Goal: Task Accomplishment & Management: Use online tool/utility

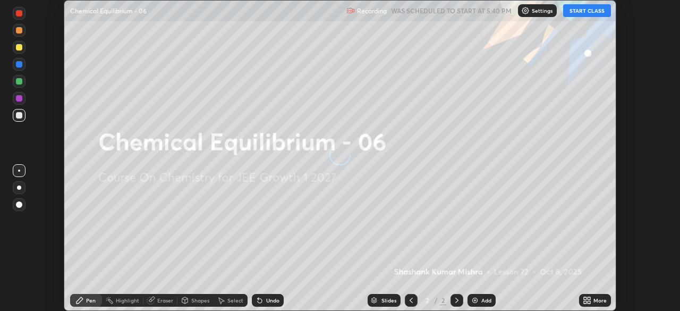
scroll to position [311, 680]
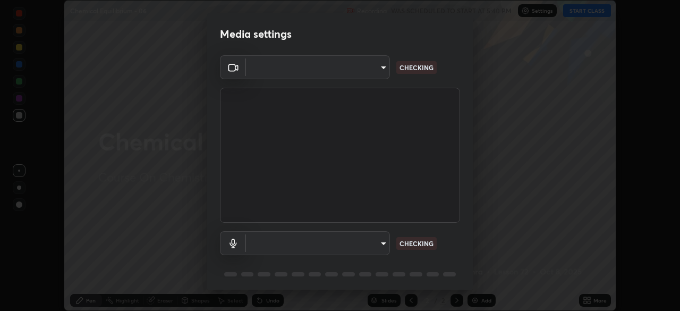
type input "1c1fc7f170fe0fb63c593947f71fbe7b7276dd803ac4132beb317857cbf647bf"
click at [377, 244] on body "Erase all Chemical Equilibrium - 06 Recording WAS SCHEDULED TO START AT 5:40 PM…" at bounding box center [340, 155] width 680 height 311
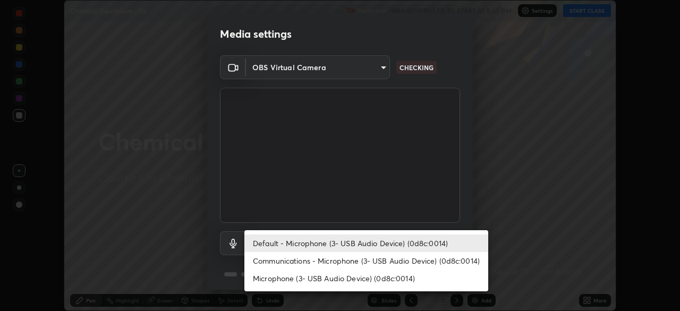
click at [377, 258] on li "Communications - Microphone (3- USB Audio Device) (0d8c:0014)" at bounding box center [366, 261] width 244 height 18
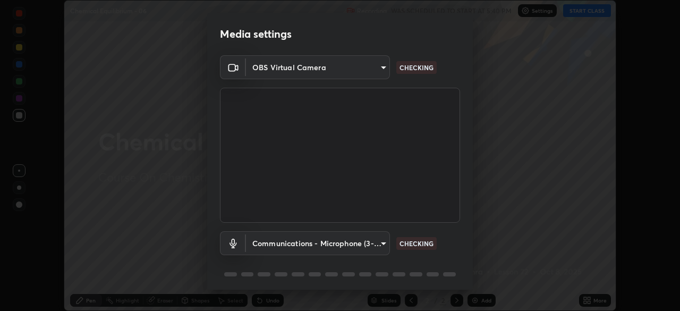
click at [373, 242] on body "Erase all Chemical Equilibrium - 06 Recording WAS SCHEDULED TO START AT 5:40 PM…" at bounding box center [340, 155] width 680 height 311
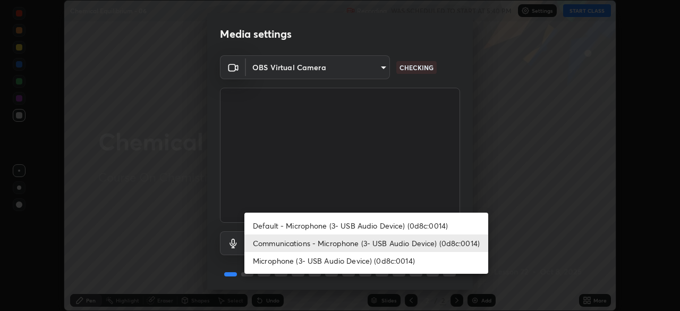
click at [371, 224] on li "Default - Microphone (3- USB Audio Device) (0d8c:0014)" at bounding box center [366, 226] width 244 height 18
type input "default"
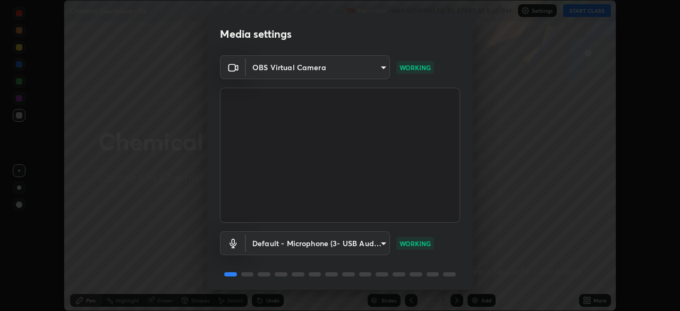
scroll to position [38, 0]
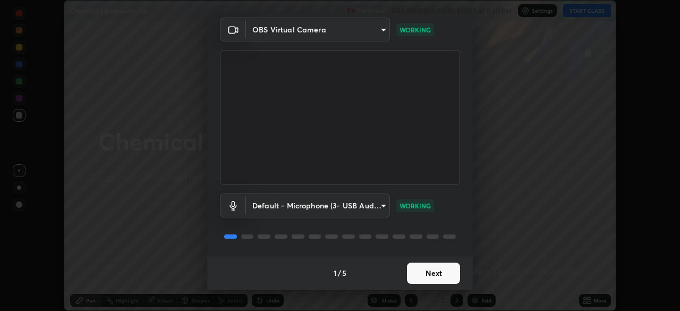
click at [429, 267] on button "Next" at bounding box center [433, 273] width 53 height 21
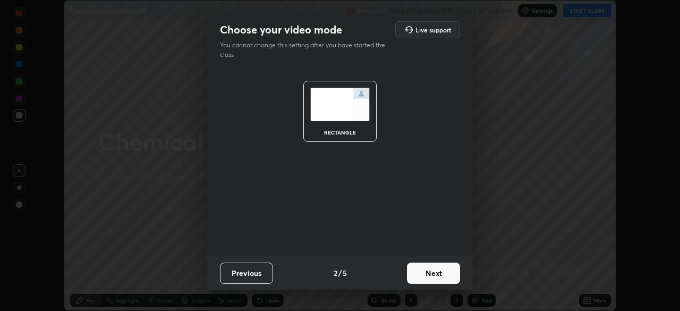
scroll to position [0, 0]
click at [430, 275] on button "Next" at bounding box center [433, 273] width 53 height 21
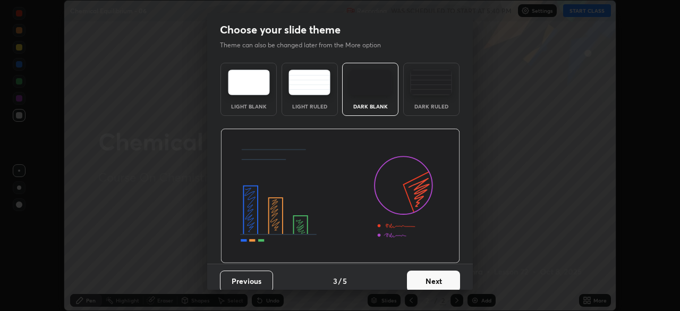
click at [441, 278] on button "Next" at bounding box center [433, 281] width 53 height 21
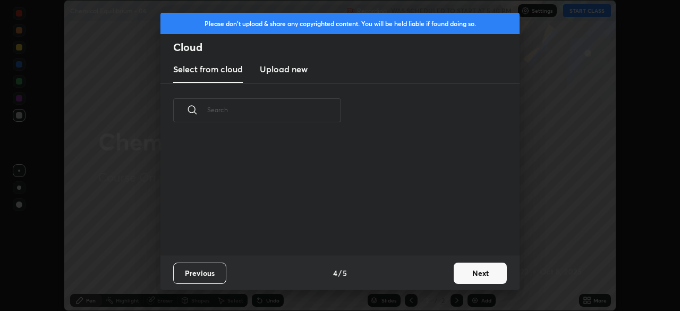
click at [464, 274] on button "Next" at bounding box center [480, 273] width 53 height 21
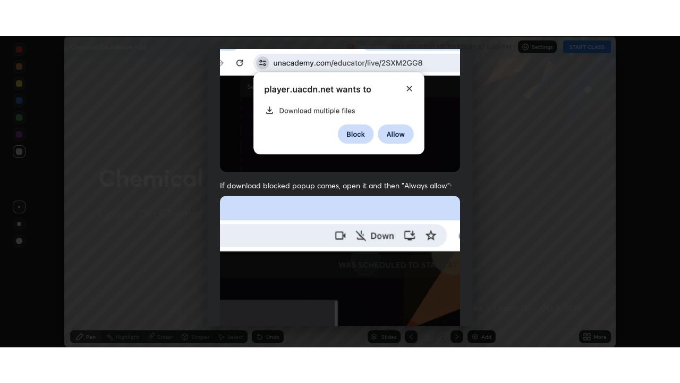
scroll to position [255, 0]
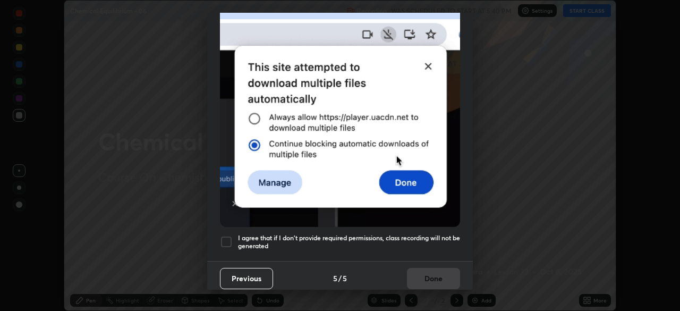
click at [414, 234] on h5 "I agree that if I don't provide required permissions, class recording will not …" at bounding box center [349, 242] width 222 height 16
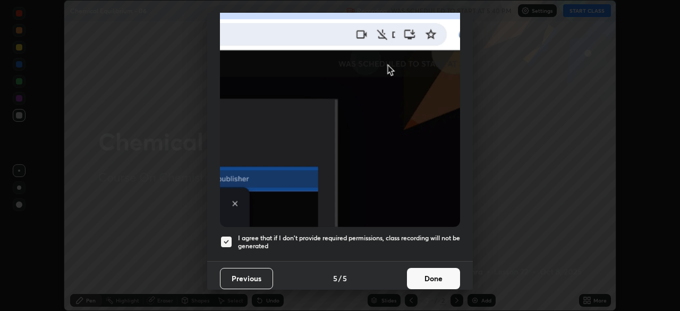
click at [433, 279] on button "Done" at bounding box center [433, 278] width 53 height 21
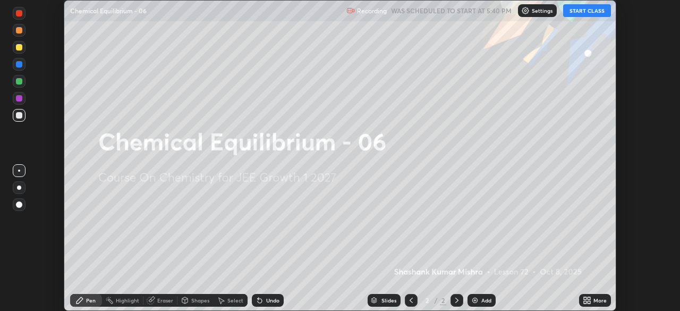
click at [586, 14] on button "START CLASS" at bounding box center [587, 10] width 48 height 13
click at [581, 298] on div "More" at bounding box center [595, 300] width 32 height 13
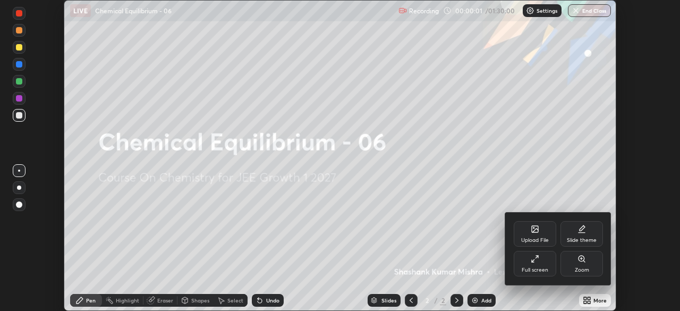
click at [533, 269] on div "Full screen" at bounding box center [535, 269] width 27 height 5
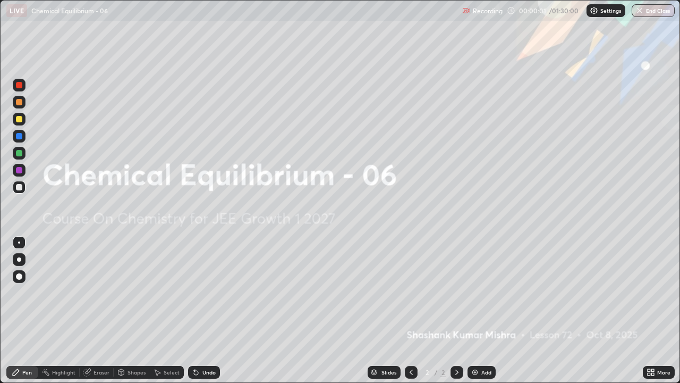
scroll to position [383, 680]
click at [477, 310] on img at bounding box center [475, 372] width 9 height 9
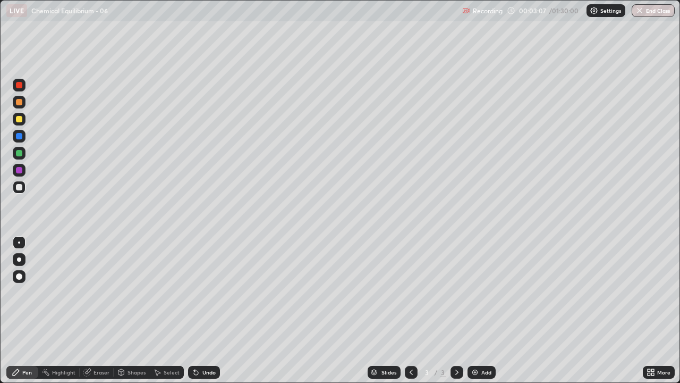
click at [412, 310] on div at bounding box center [411, 372] width 13 height 13
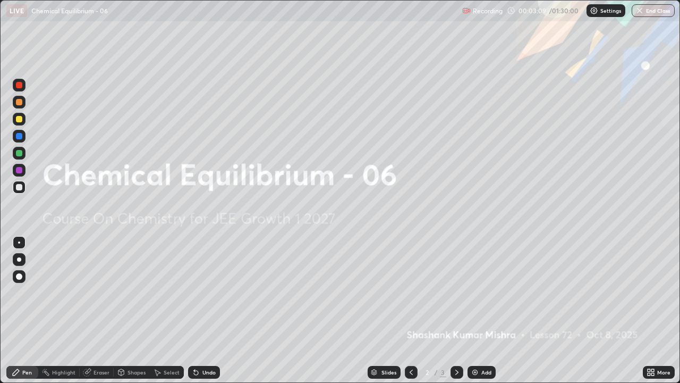
click at [472, 310] on img at bounding box center [475, 372] width 9 height 9
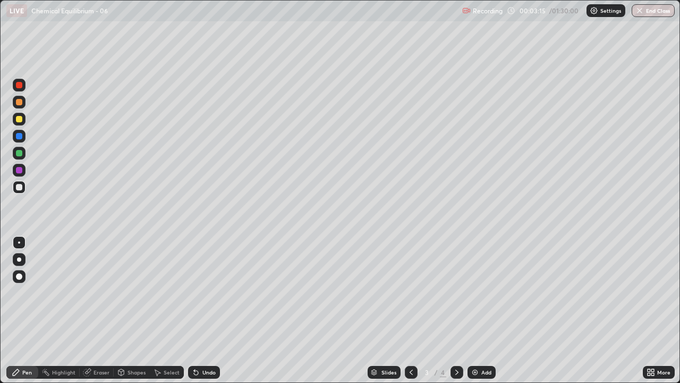
click at [410, 310] on icon at bounding box center [411, 372] width 9 height 9
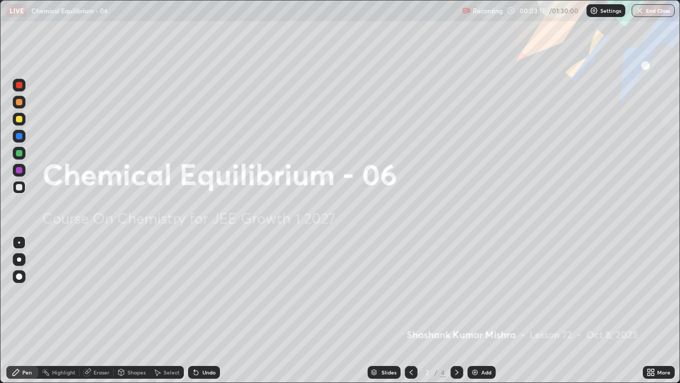
click at [456, 310] on icon at bounding box center [457, 372] width 9 height 9
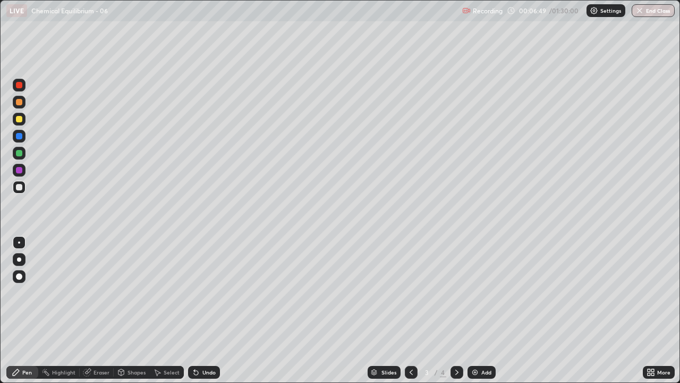
click at [95, 310] on div "Eraser" at bounding box center [102, 371] width 16 height 5
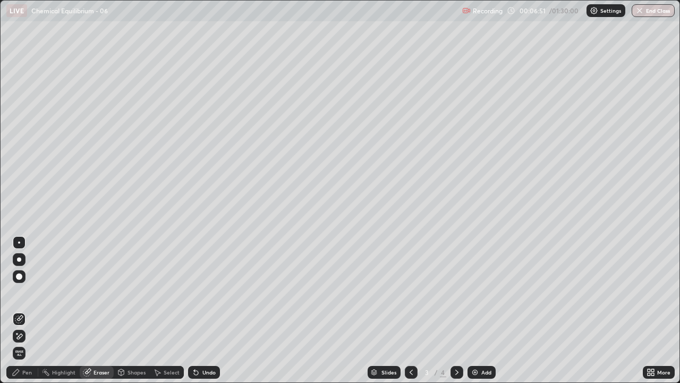
click at [20, 310] on icon at bounding box center [16, 372] width 9 height 9
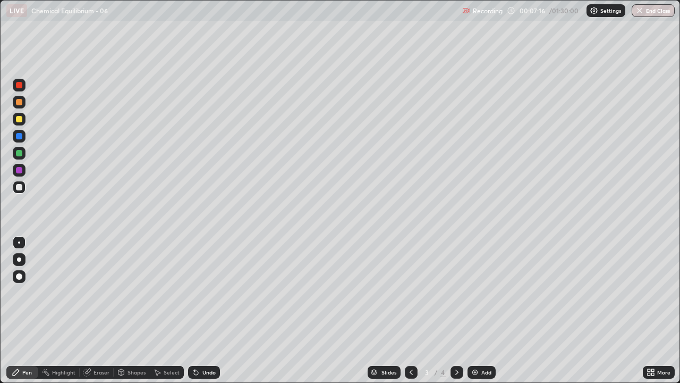
click at [106, 310] on div "Eraser" at bounding box center [102, 371] width 16 height 5
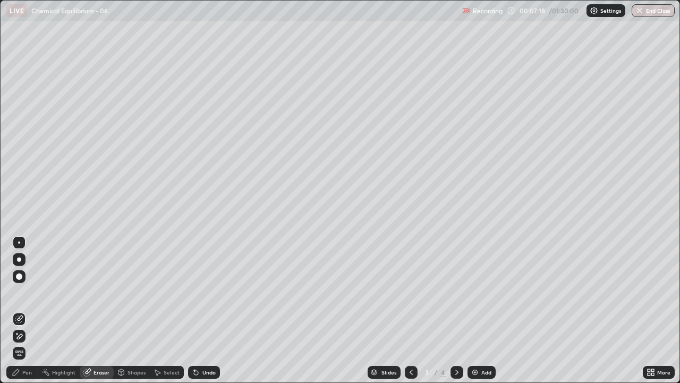
click at [25, 310] on div "Pen" at bounding box center [27, 371] width 10 height 5
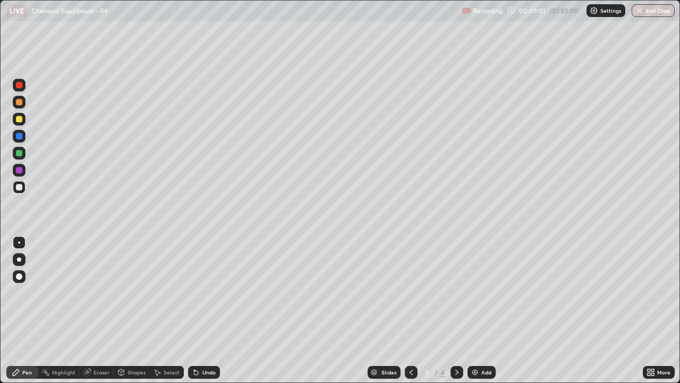
click at [164, 310] on div "Select" at bounding box center [172, 371] width 16 height 5
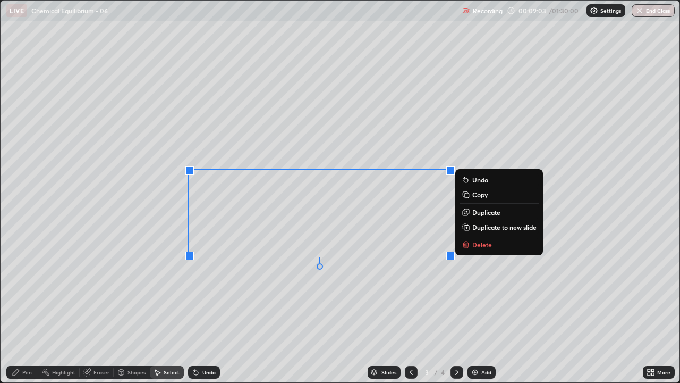
click at [474, 246] on p "Delete" at bounding box center [482, 244] width 20 height 9
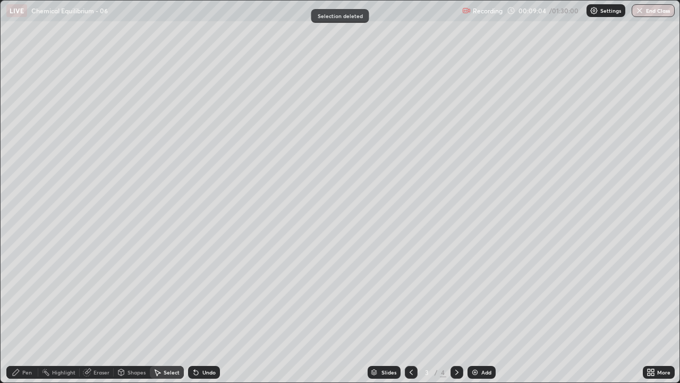
click at [28, 310] on div "Pen" at bounding box center [27, 371] width 10 height 5
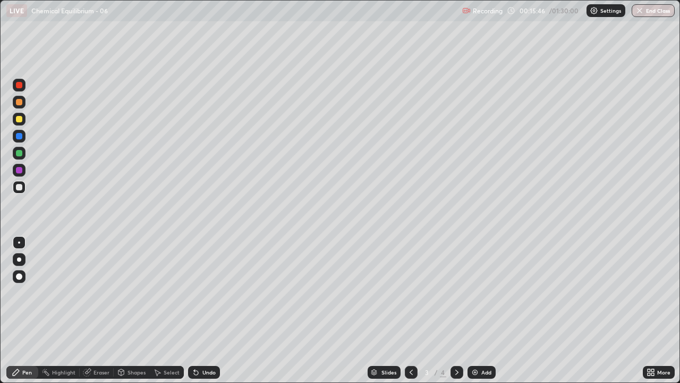
click at [456, 310] on icon at bounding box center [457, 372] width 9 height 9
click at [20, 121] on div at bounding box center [19, 119] width 6 height 6
click at [167, 310] on div "Select" at bounding box center [172, 371] width 16 height 5
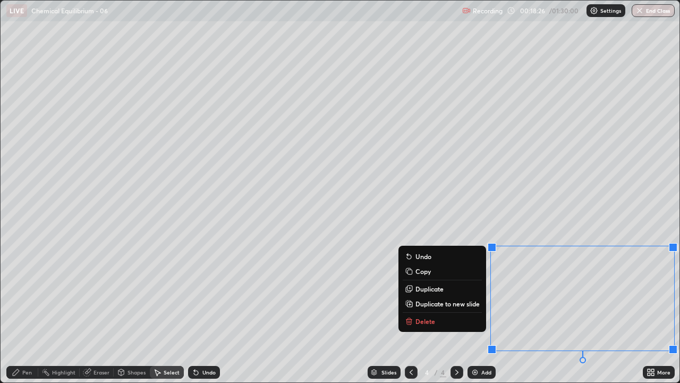
click at [23, 310] on div "Pen" at bounding box center [27, 371] width 10 height 5
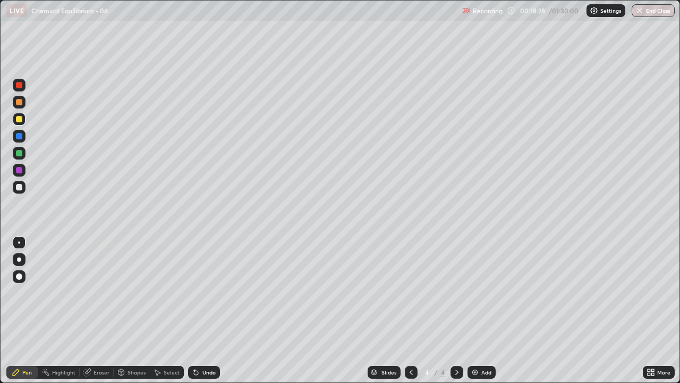
click at [98, 310] on div "Eraser" at bounding box center [102, 371] width 16 height 5
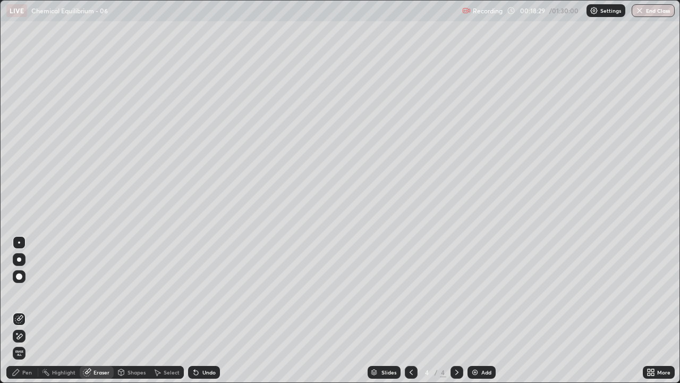
click at [20, 310] on div "Pen" at bounding box center [22, 372] width 32 height 13
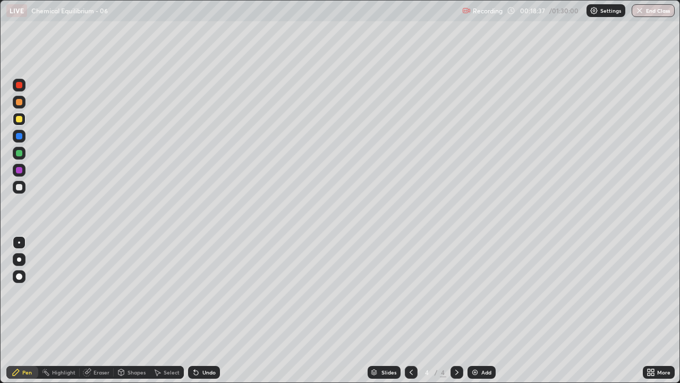
click at [23, 192] on div at bounding box center [19, 187] width 13 height 13
click at [95, 310] on div "Eraser" at bounding box center [97, 372] width 34 height 13
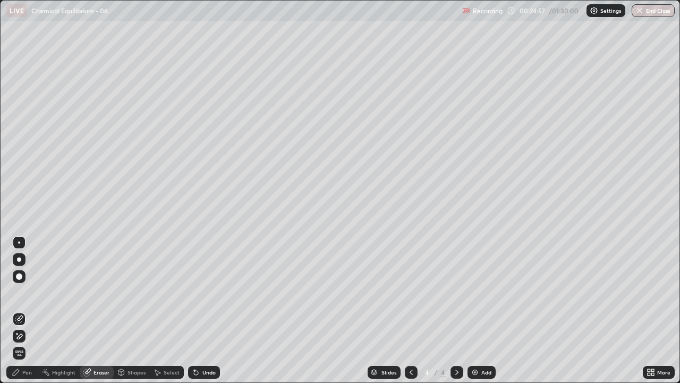
click at [25, 310] on div "Pen" at bounding box center [27, 371] width 10 height 5
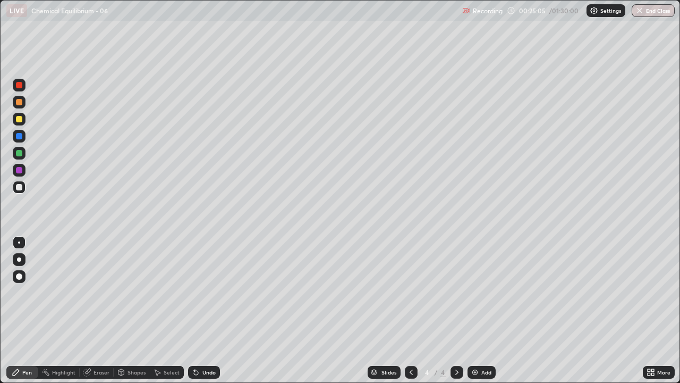
click at [472, 310] on img at bounding box center [475, 372] width 9 height 9
click at [410, 310] on icon at bounding box center [411, 372] width 9 height 9
click at [456, 310] on icon at bounding box center [457, 372] width 9 height 9
click at [103, 310] on div "Eraser" at bounding box center [102, 371] width 16 height 5
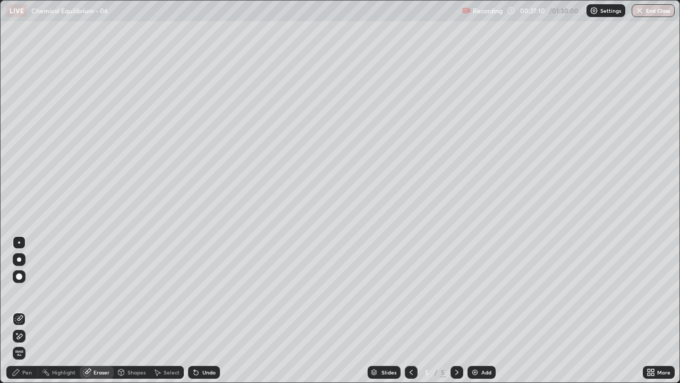
click at [18, 310] on span "Erase all" at bounding box center [19, 353] width 12 height 6
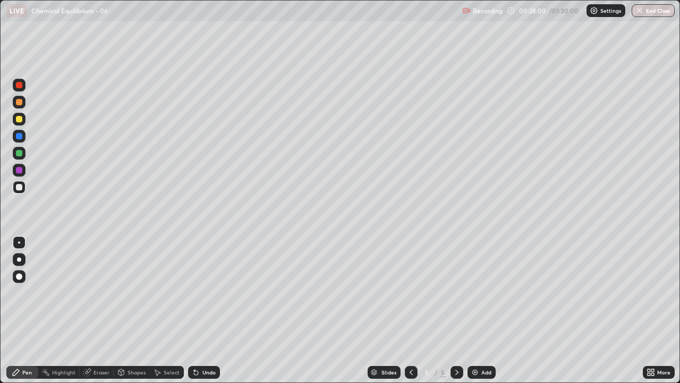
click at [95, 310] on div "Eraser" at bounding box center [102, 371] width 16 height 5
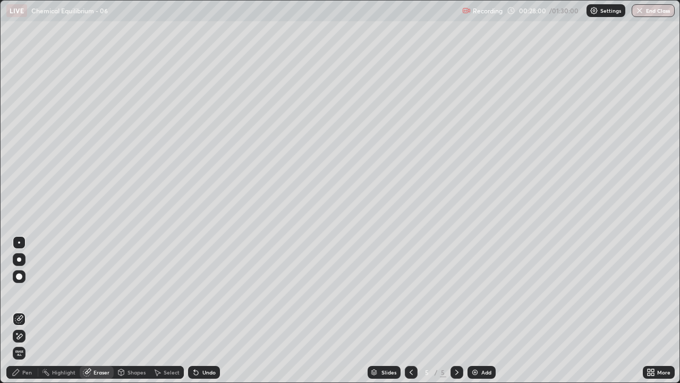
click at [19, 310] on span "Erase all" at bounding box center [19, 353] width 12 height 6
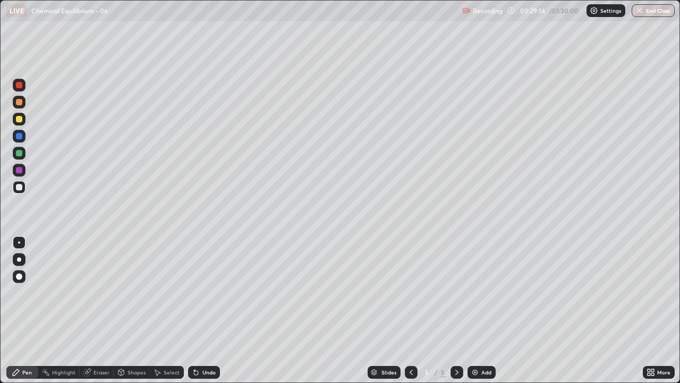
click at [201, 310] on div "Undo" at bounding box center [204, 372] width 32 height 13
click at [172, 310] on div "Select" at bounding box center [167, 372] width 34 height 13
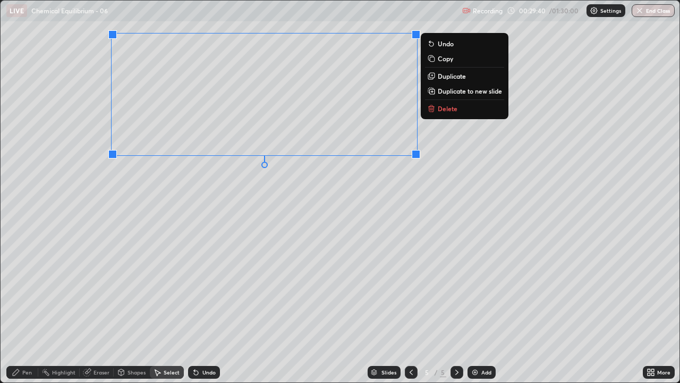
click at [444, 107] on p "Delete" at bounding box center [448, 108] width 20 height 9
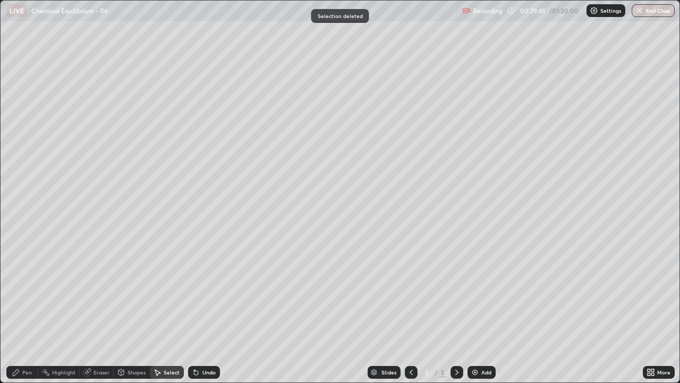
click at [29, 310] on div "Pen" at bounding box center [27, 371] width 10 height 5
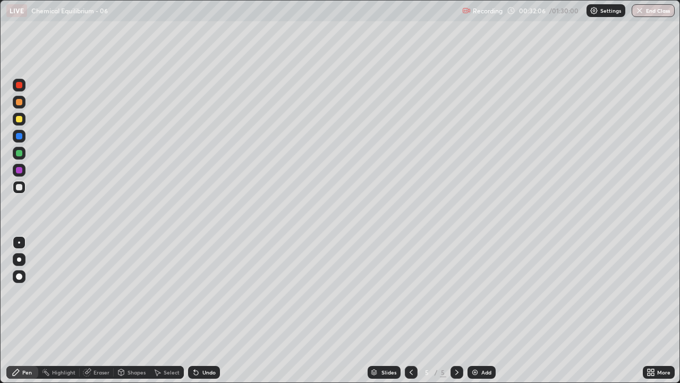
click at [104, 310] on div "Eraser" at bounding box center [102, 371] width 16 height 5
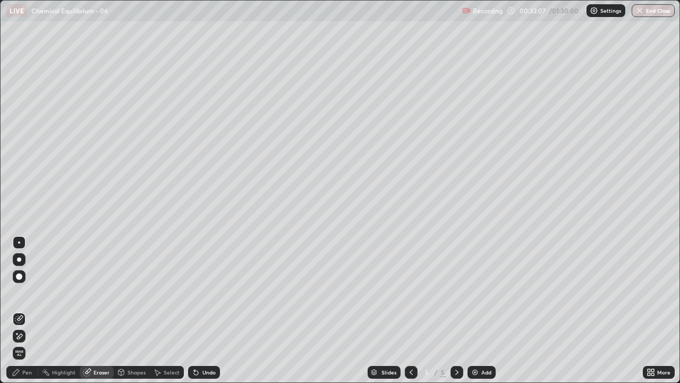
click at [21, 310] on span "Erase all" at bounding box center [19, 353] width 12 height 6
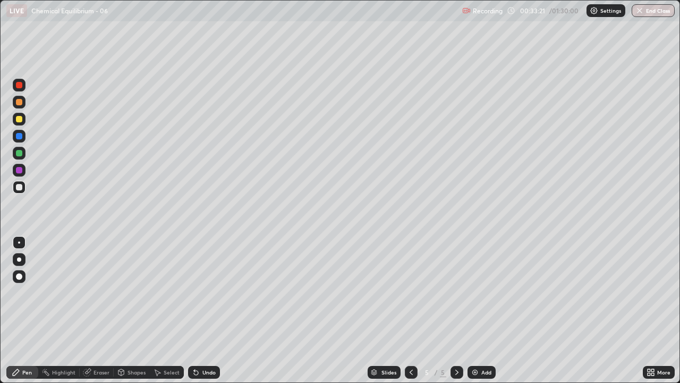
click at [108, 310] on div "Eraser" at bounding box center [102, 371] width 16 height 5
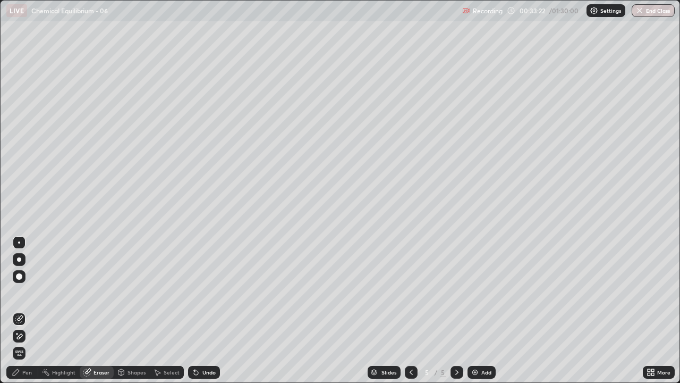
click at [19, 310] on span "Erase all" at bounding box center [19, 353] width 12 height 6
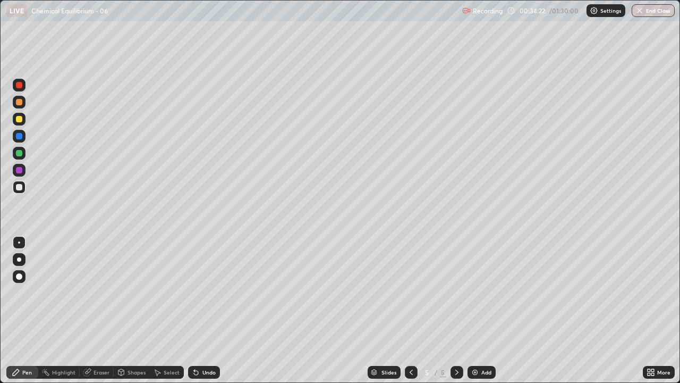
click at [208, 310] on div "Undo" at bounding box center [208, 371] width 13 height 5
click at [204, 310] on div "Undo" at bounding box center [204, 372] width 32 height 13
click at [207, 310] on div "Undo" at bounding box center [208, 371] width 13 height 5
click at [209, 310] on div "Undo" at bounding box center [208, 371] width 13 height 5
click at [212, 310] on div "Undo" at bounding box center [204, 372] width 32 height 13
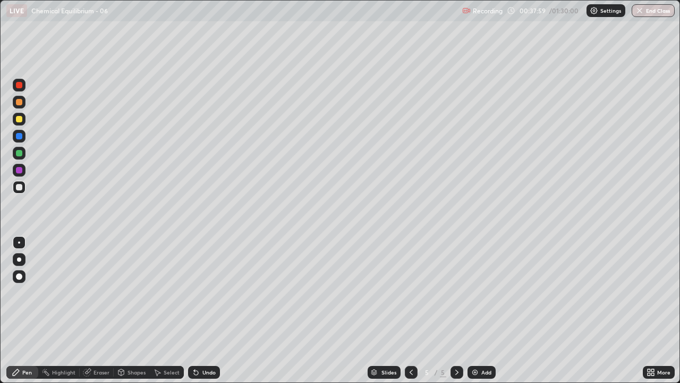
click at [103, 310] on div "Eraser" at bounding box center [102, 371] width 16 height 5
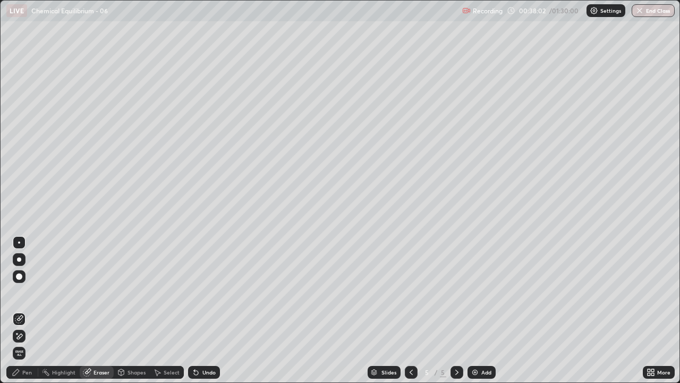
click at [29, 310] on div "Pen" at bounding box center [27, 371] width 10 height 5
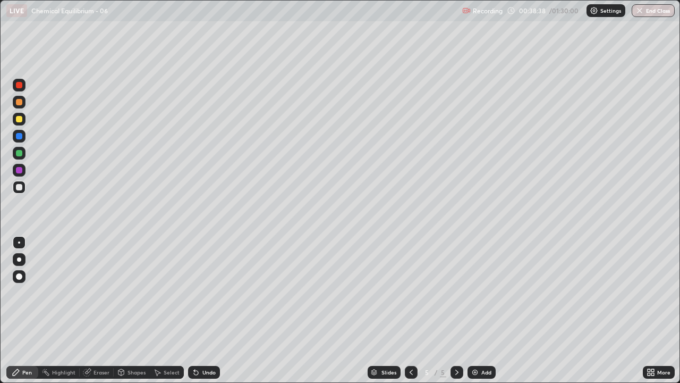
click at [473, 310] on img at bounding box center [475, 372] width 9 height 9
click at [201, 310] on div "Undo" at bounding box center [204, 372] width 32 height 13
click at [198, 310] on div "Undo" at bounding box center [204, 372] width 32 height 13
click at [195, 310] on icon at bounding box center [196, 372] width 4 height 4
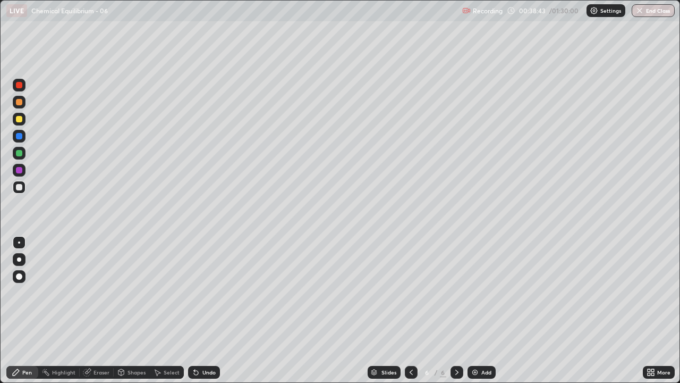
click at [195, 310] on icon at bounding box center [196, 372] width 4 height 4
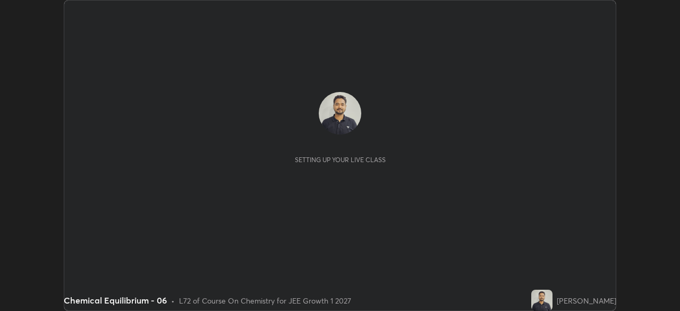
scroll to position [311, 680]
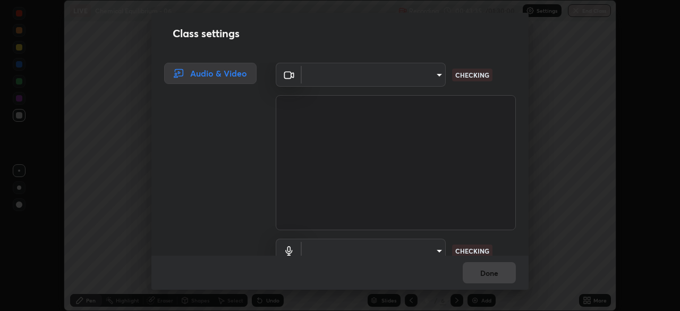
type input "1c1fc7f170fe0fb63c593947f71fbe7b7276dd803ac4132beb317857cbf647bf"
click at [432, 248] on body "Erase all LIVE Chemical Equilibrium - 06 Recording 00:43:37 / 01:30:00 Settings…" at bounding box center [340, 155] width 680 height 311
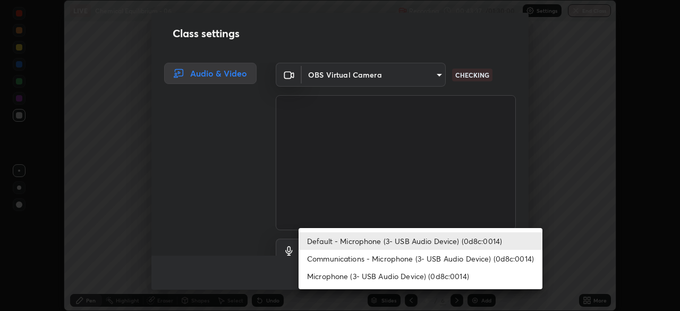
scroll to position [10, 0]
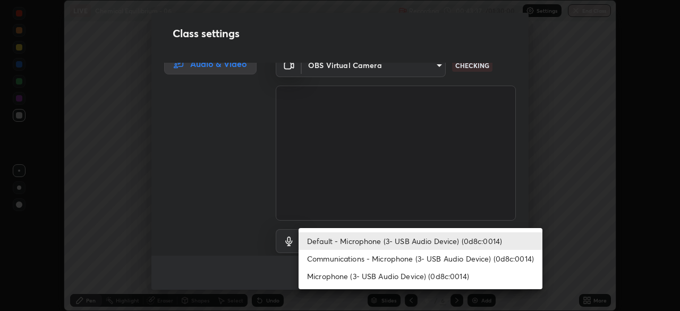
click at [438, 255] on li "Communications - Microphone (3- USB Audio Device) (0d8c:0014)" at bounding box center [421, 259] width 244 height 18
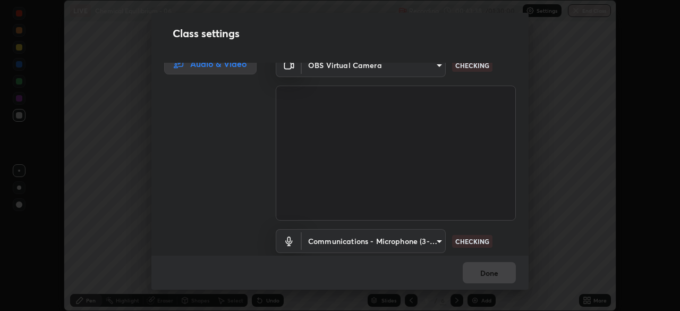
click at [430, 241] on body "Erase all LIVE Chemical Equilibrium - 06 Recording 00:43:38 / 01:30:00 Settings…" at bounding box center [340, 155] width 680 height 311
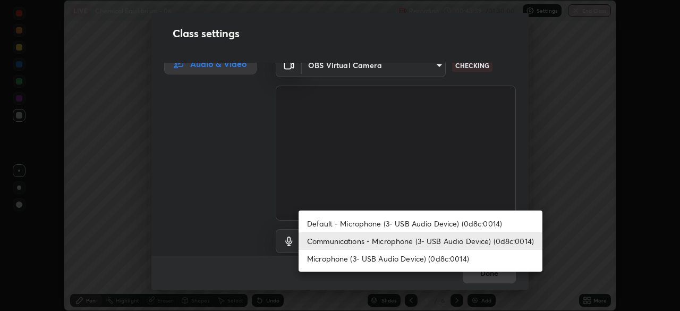
click at [424, 225] on li "Default - Microphone (3- USB Audio Device) (0d8c:0014)" at bounding box center [421, 224] width 244 height 18
type input "default"
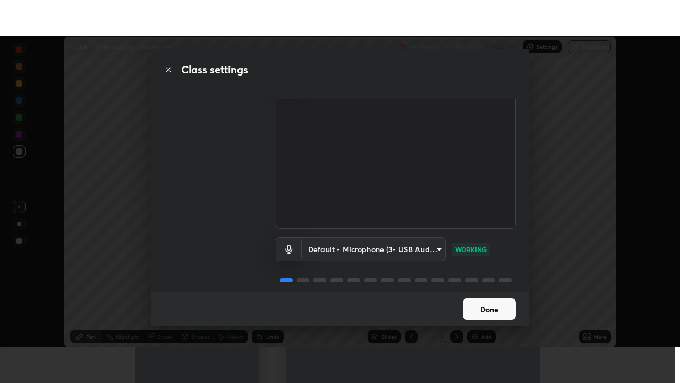
scroll to position [48, 0]
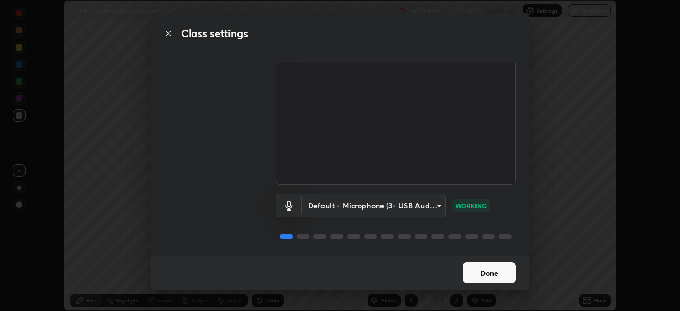
click at [491, 268] on button "Done" at bounding box center [489, 272] width 53 height 21
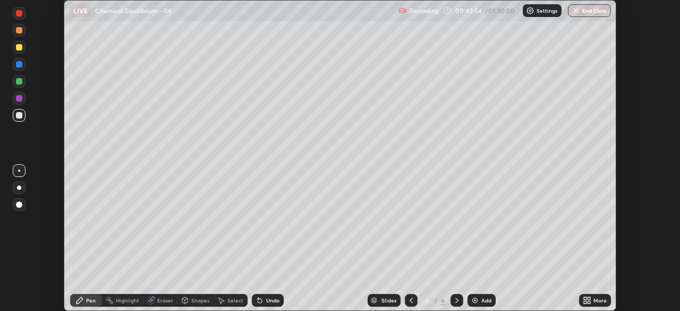
click at [585, 302] on icon at bounding box center [585, 302] width 3 height 3
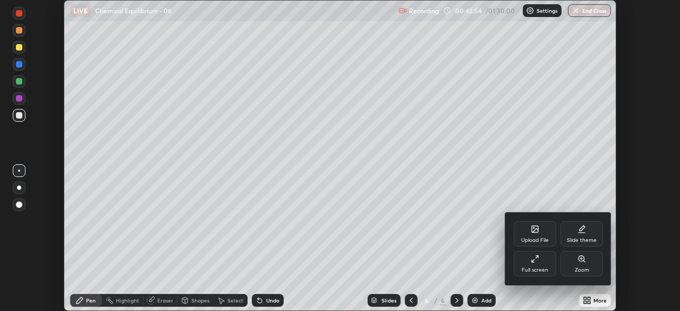
click at [546, 264] on div "Full screen" at bounding box center [535, 264] width 43 height 26
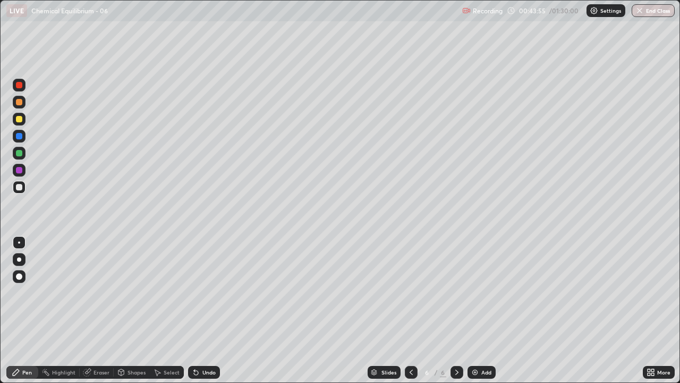
scroll to position [383, 680]
click at [96, 310] on div "Eraser" at bounding box center [102, 371] width 16 height 5
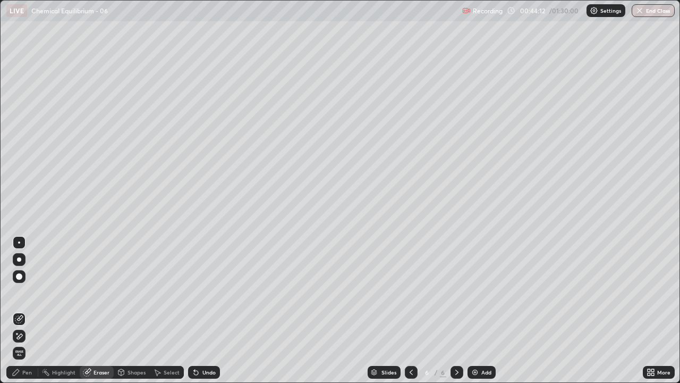
click at [30, 310] on div "Pen" at bounding box center [22, 372] width 32 height 13
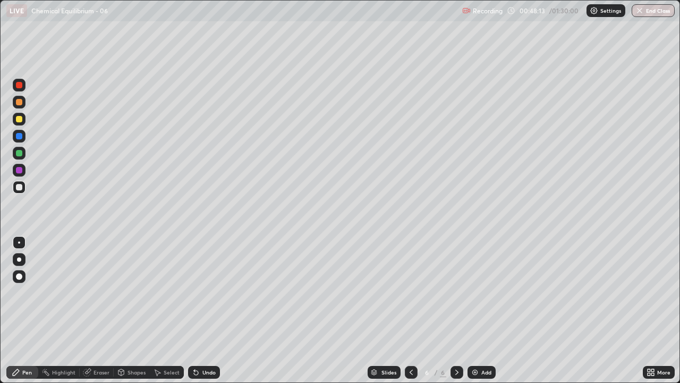
click at [471, 310] on img at bounding box center [475, 372] width 9 height 9
click at [198, 310] on div "Undo" at bounding box center [204, 372] width 32 height 13
click at [202, 310] on div "Undo" at bounding box center [204, 372] width 32 height 13
click at [206, 310] on div "Undo" at bounding box center [208, 371] width 13 height 5
click at [202, 310] on div "Undo" at bounding box center [208, 371] width 13 height 5
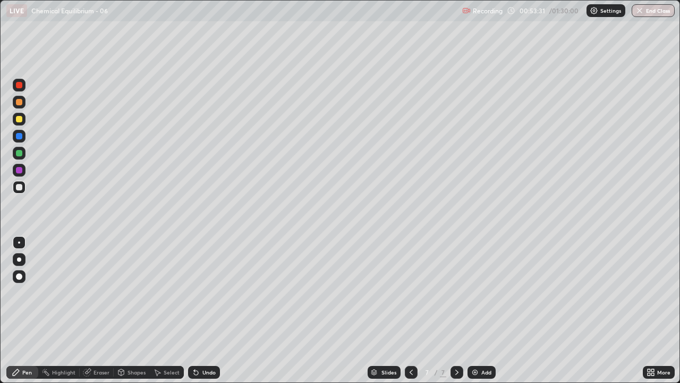
click at [469, 310] on div "Add" at bounding box center [482, 372] width 28 height 13
click at [411, 310] on icon at bounding box center [411, 372] width 9 height 9
click at [406, 310] on div at bounding box center [411, 372] width 13 height 13
click at [411, 310] on icon at bounding box center [411, 372] width 9 height 9
click at [410, 310] on icon at bounding box center [411, 372] width 9 height 9
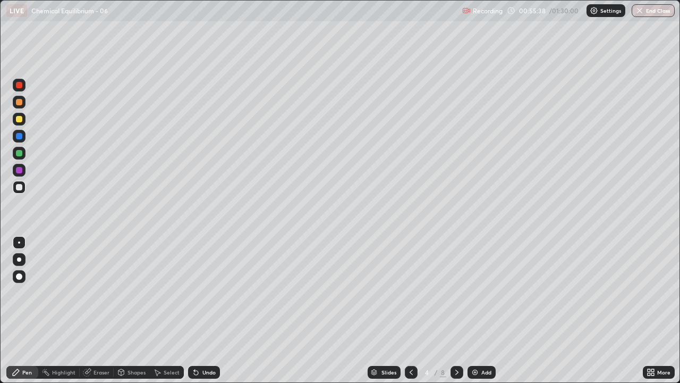
click at [456, 310] on icon at bounding box center [457, 372] width 9 height 9
click at [451, 310] on div at bounding box center [457, 372] width 13 height 13
click at [410, 310] on icon at bounding box center [411, 372] width 9 height 9
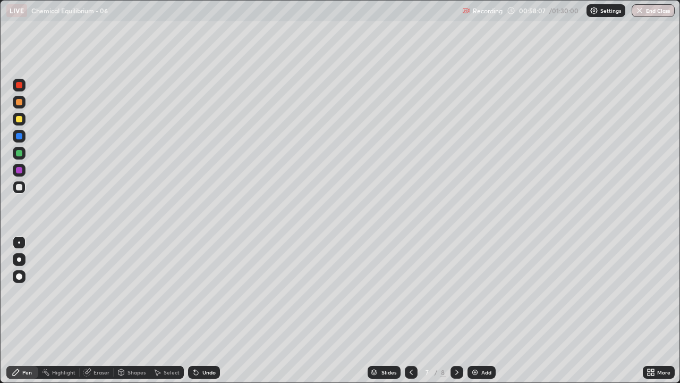
click at [461, 310] on div at bounding box center [457, 372] width 13 height 13
click at [410, 310] on icon at bounding box center [411, 372] width 9 height 9
click at [398, 310] on div "Slides" at bounding box center [384, 372] width 33 height 13
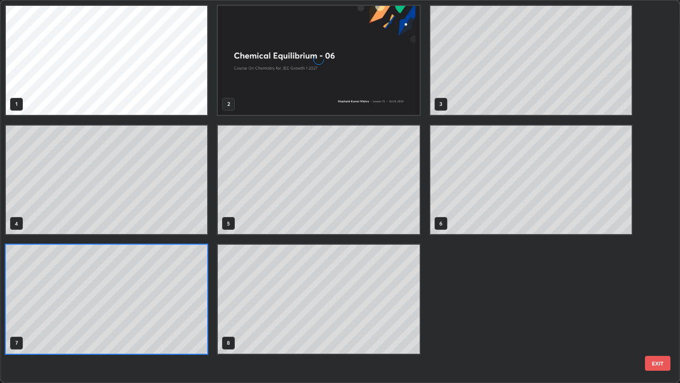
click at [400, 310] on div "1 2 3 4 5 6 7 8" at bounding box center [331, 192] width 661 height 382
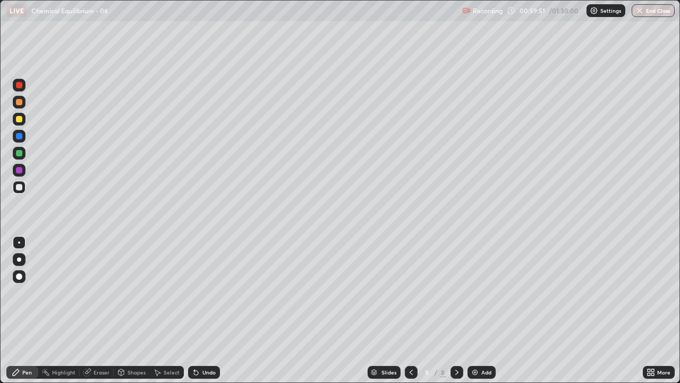
click at [102, 310] on div "Eraser" at bounding box center [102, 371] width 16 height 5
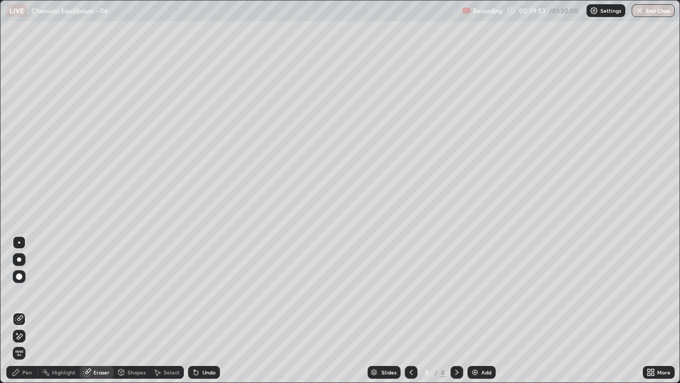
click at [19, 310] on div "Pen" at bounding box center [22, 372] width 32 height 13
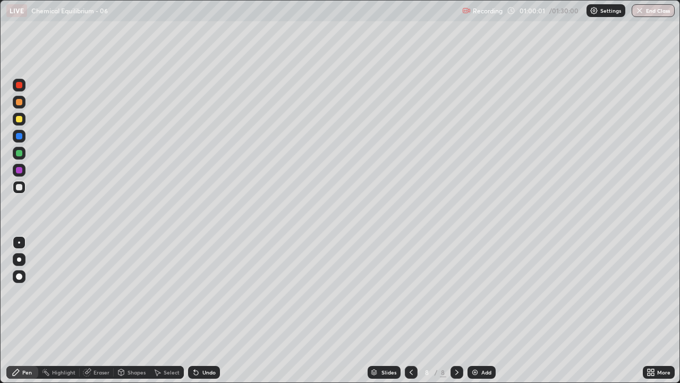
click at [207, 310] on div "Undo" at bounding box center [208, 371] width 13 height 5
click at [166, 310] on div "Select" at bounding box center [172, 371] width 16 height 5
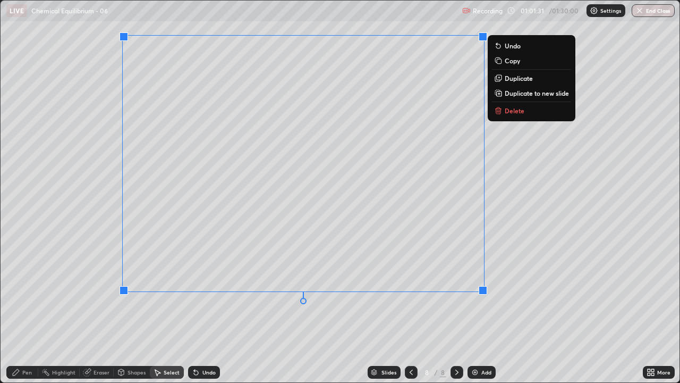
click at [514, 109] on p "Delete" at bounding box center [515, 110] width 20 height 9
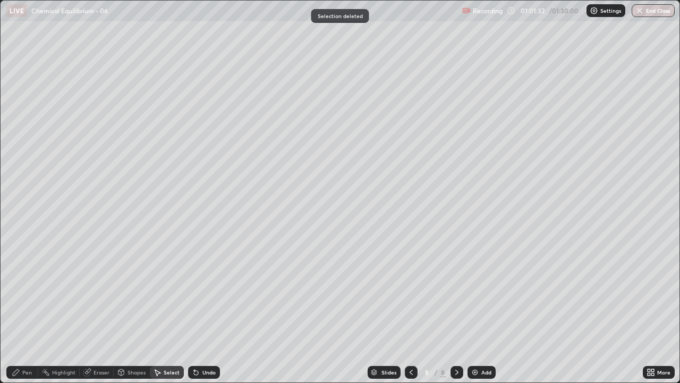
click at [25, 310] on div "Pen" at bounding box center [22, 372] width 32 height 13
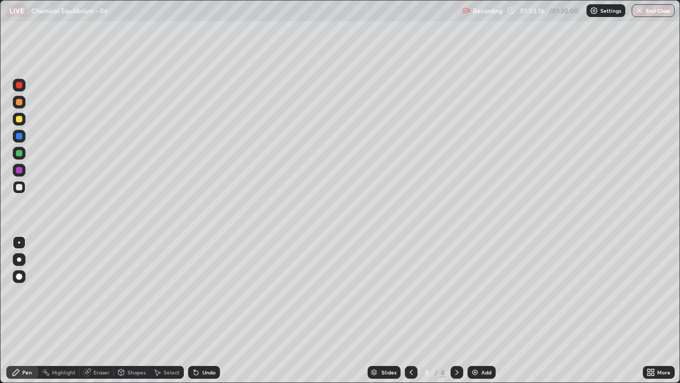
click at [97, 310] on div "Eraser" at bounding box center [102, 371] width 16 height 5
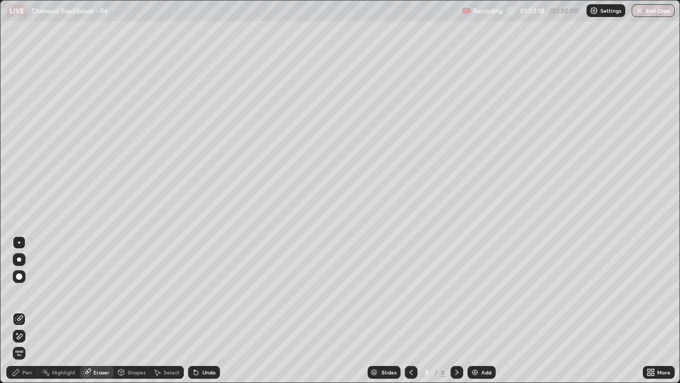
click at [24, 310] on div "Pen" at bounding box center [27, 371] width 10 height 5
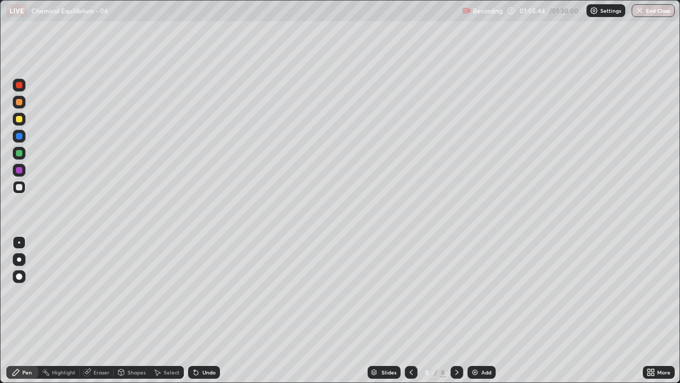
click at [91, 310] on div "Eraser" at bounding box center [97, 372] width 34 height 13
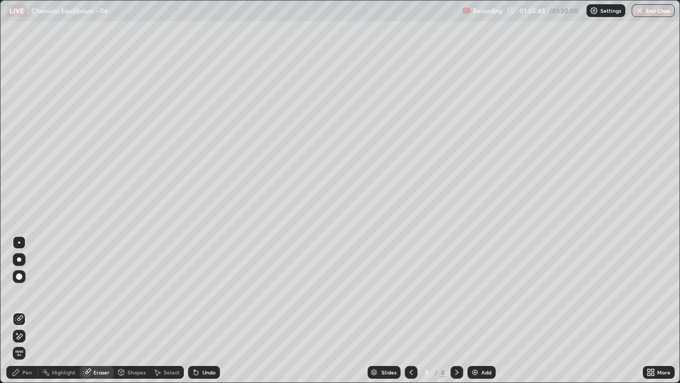
click at [25, 310] on div "Pen" at bounding box center [27, 371] width 10 height 5
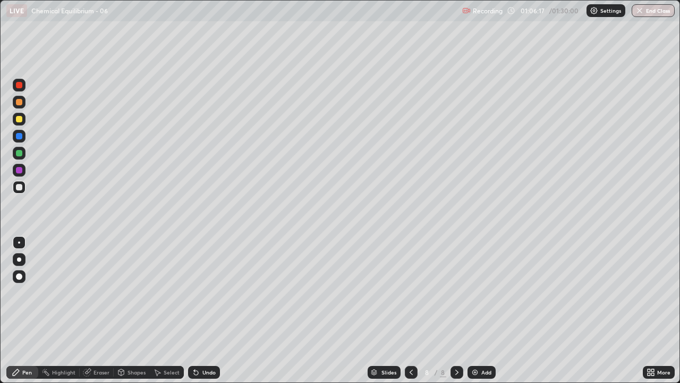
click at [207, 310] on div "Undo" at bounding box center [208, 371] width 13 height 5
click at [205, 310] on div "Undo" at bounding box center [208, 371] width 13 height 5
click at [475, 310] on img at bounding box center [475, 372] width 9 height 9
click at [21, 102] on div at bounding box center [19, 102] width 6 height 6
click at [23, 184] on div at bounding box center [19, 187] width 13 height 13
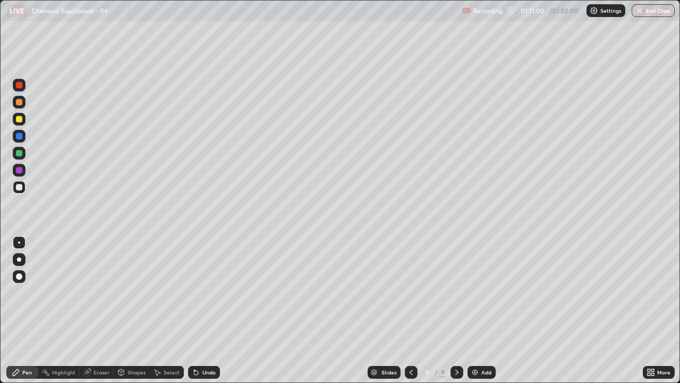
click at [197, 310] on div "Undo" at bounding box center [204, 372] width 32 height 13
click at [209, 310] on div "Undo" at bounding box center [208, 371] width 13 height 5
click at [16, 86] on div at bounding box center [19, 85] width 6 height 6
click at [207, 310] on div "Undo" at bounding box center [204, 372] width 32 height 13
click at [28, 310] on div "Pen" at bounding box center [22, 372] width 32 height 13
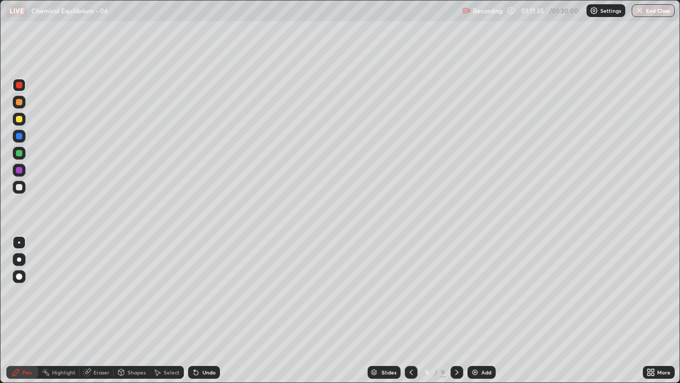
click at [18, 187] on div at bounding box center [19, 187] width 6 height 6
click at [202, 310] on div "Undo" at bounding box center [208, 371] width 13 height 5
click at [104, 310] on div "Eraser" at bounding box center [102, 371] width 16 height 5
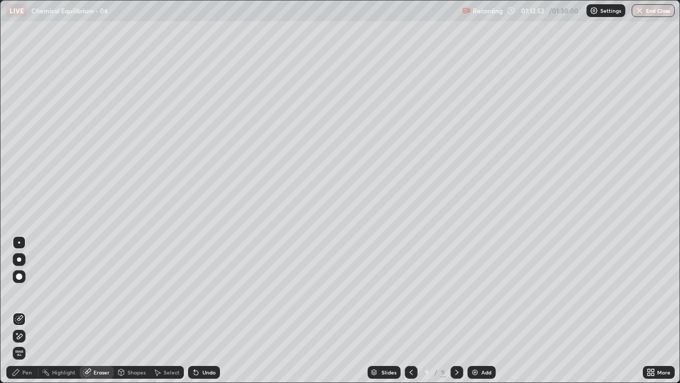
click at [19, 310] on icon at bounding box center [16, 372] width 9 height 9
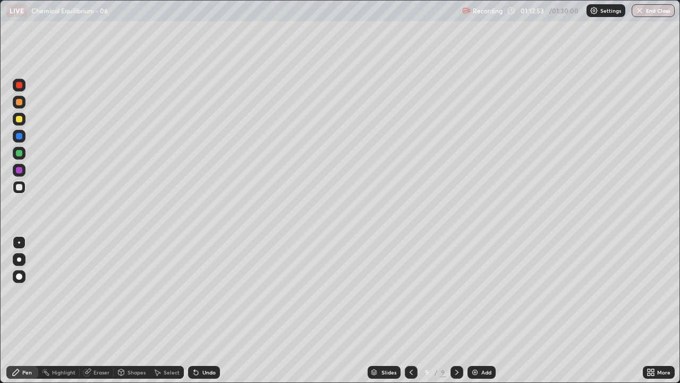
click at [22, 310] on div "Pen" at bounding box center [22, 372] width 32 height 13
click at [20, 85] on div at bounding box center [19, 85] width 6 height 6
click at [199, 310] on icon at bounding box center [196, 372] width 9 height 9
click at [199, 310] on div "Undo" at bounding box center [204, 372] width 32 height 13
click at [197, 310] on icon at bounding box center [196, 372] width 4 height 4
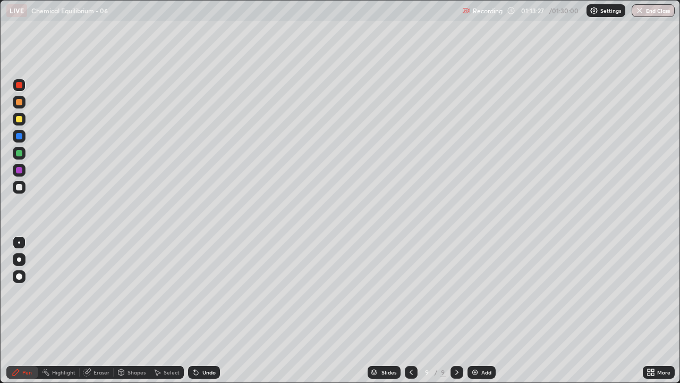
click at [18, 186] on div at bounding box center [19, 187] width 6 height 6
click at [204, 310] on div "Undo" at bounding box center [208, 371] width 13 height 5
click at [648, 11] on button "End Class" at bounding box center [654, 10] width 42 height 13
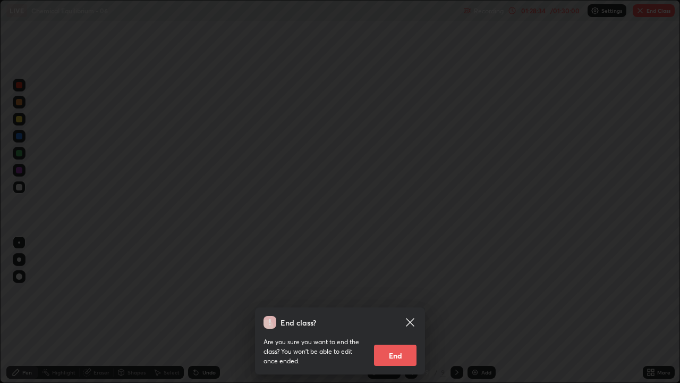
click at [406, 310] on button "End" at bounding box center [395, 354] width 43 height 21
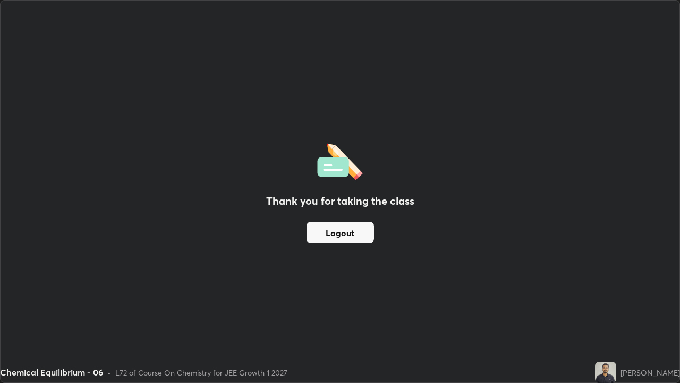
click at [358, 234] on button "Logout" at bounding box center [340, 232] width 67 height 21
click at [358, 233] on button "Logout" at bounding box center [340, 232] width 67 height 21
click at [359, 235] on button "Logout" at bounding box center [340, 232] width 67 height 21
